Goal: Transaction & Acquisition: Subscribe to service/newsletter

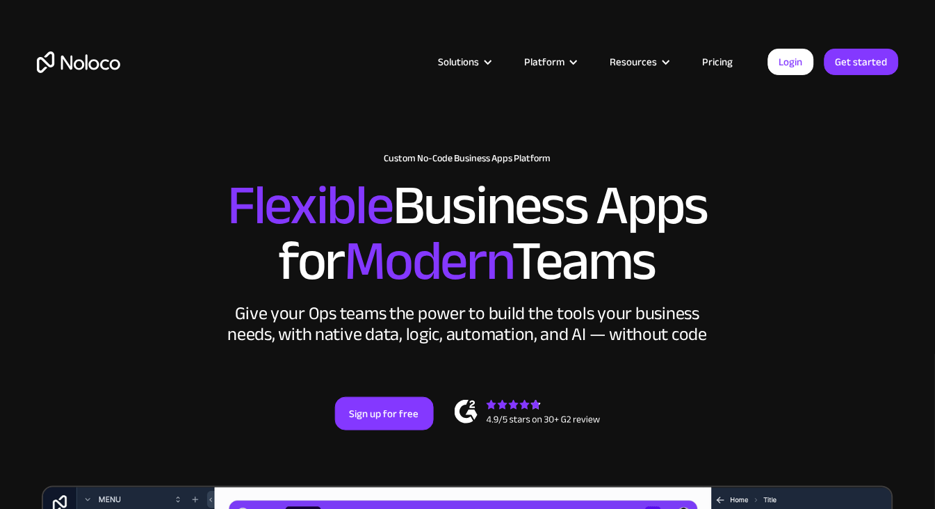
click at [89, 54] on img "home" at bounding box center [78, 62] width 83 height 22
click at [715, 62] on link "Pricing" at bounding box center [717, 62] width 65 height 18
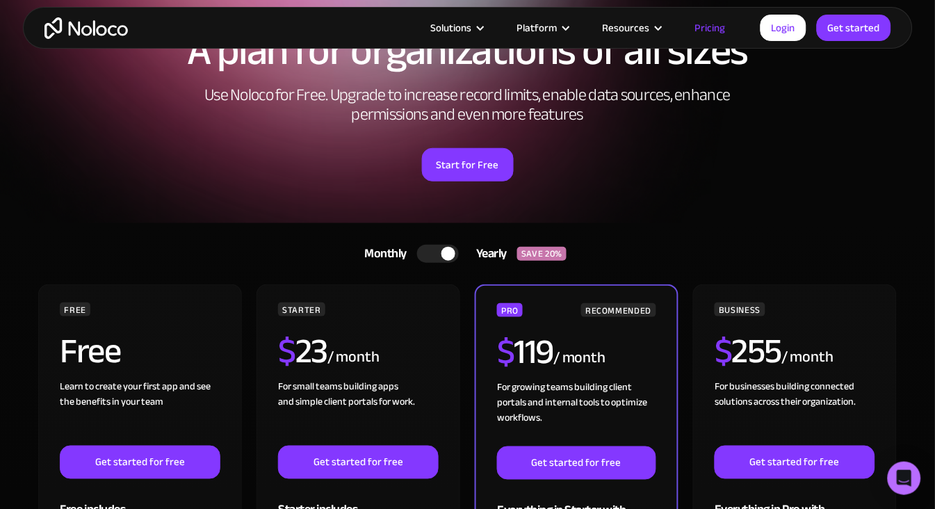
click at [432, 257] on div at bounding box center [438, 254] width 42 height 18
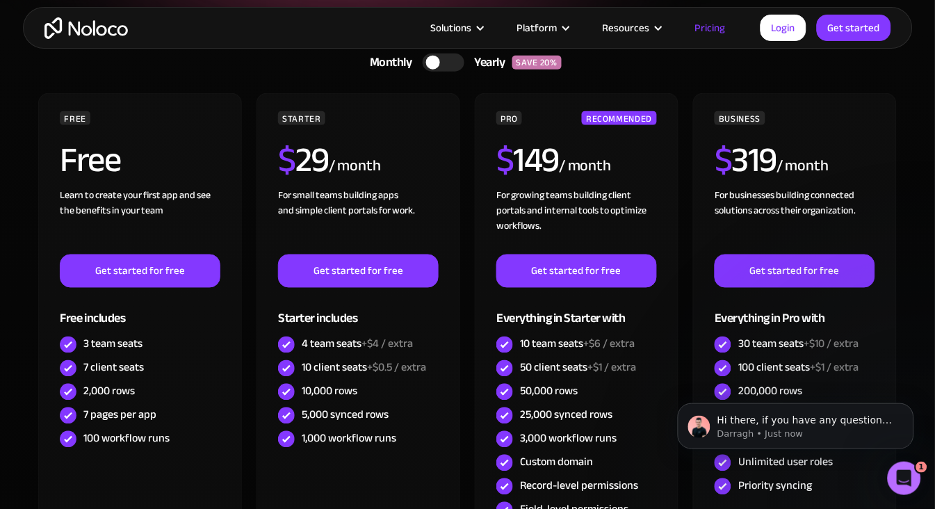
scroll to position [279, 0]
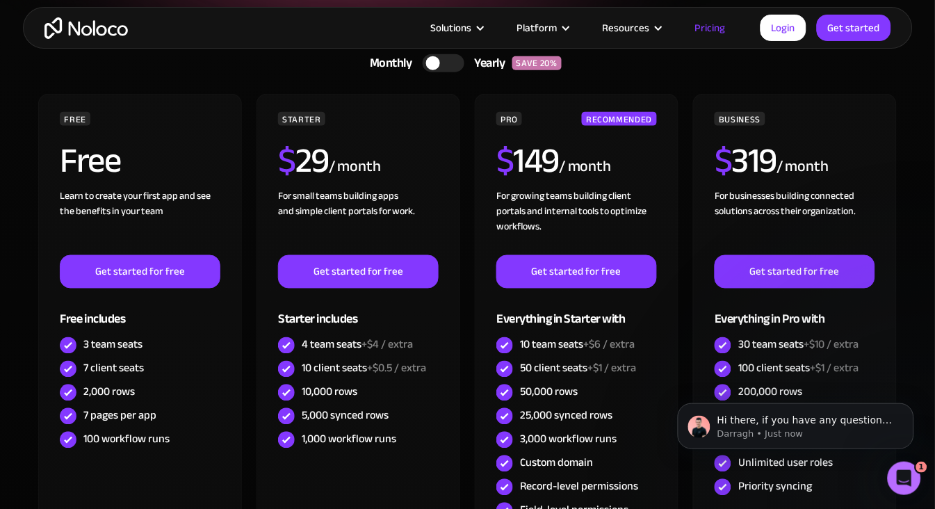
click at [96, 30] on img "home" at bounding box center [85, 28] width 83 height 22
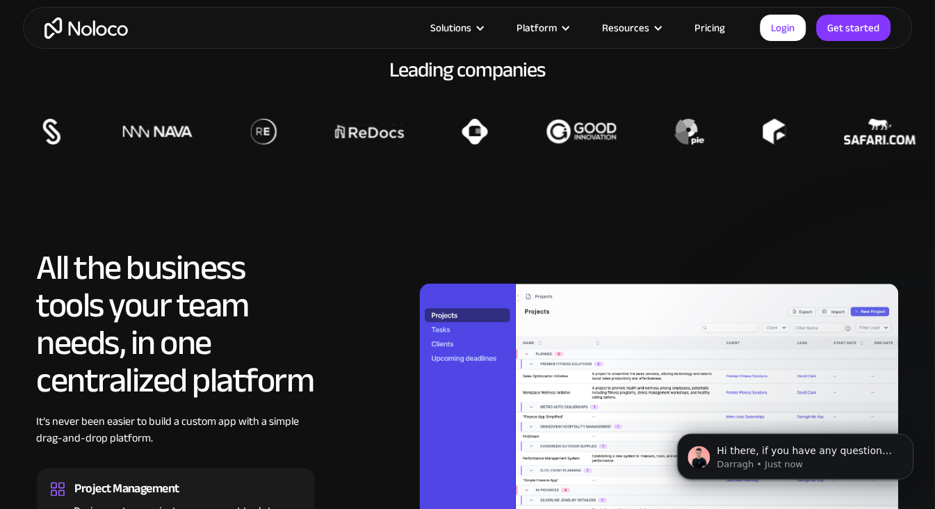
scroll to position [1141, 0]
